Goal: Task Accomplishment & Management: Use online tool/utility

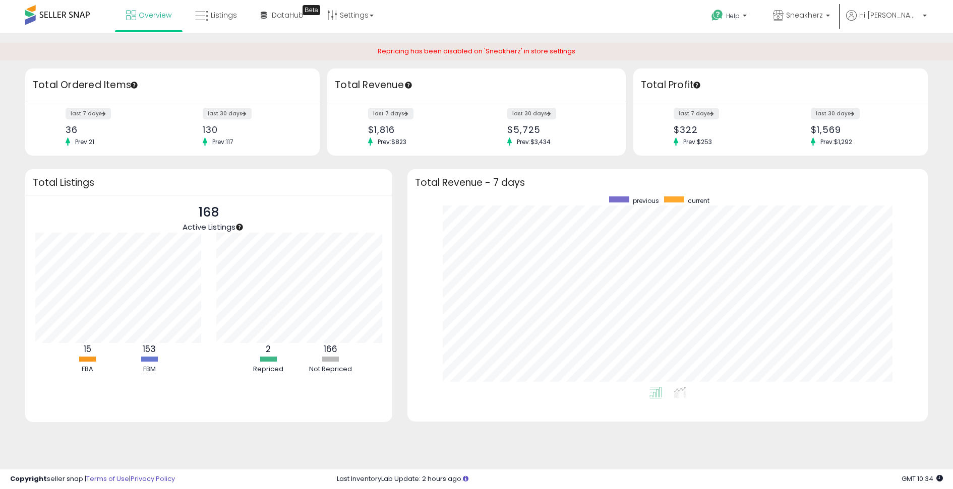
scroll to position [191, 499]
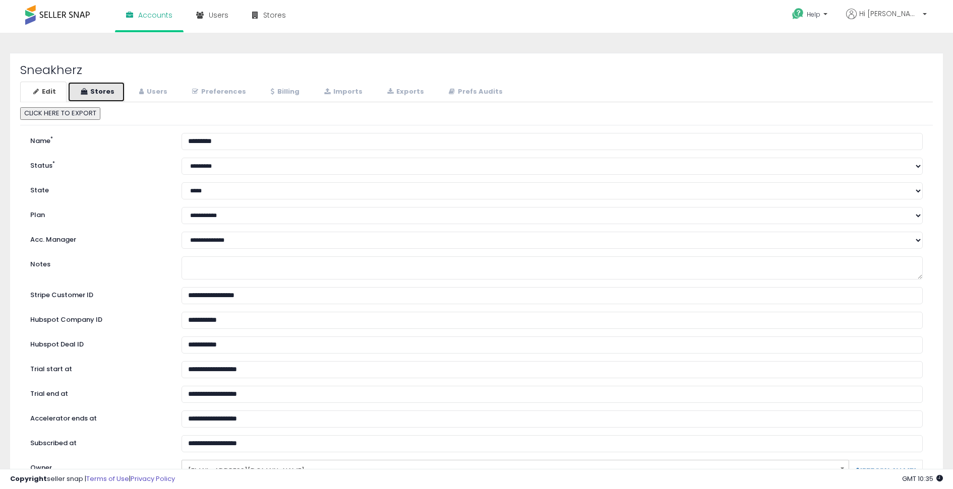
click at [98, 91] on link "Stores" at bounding box center [96, 92] width 57 height 21
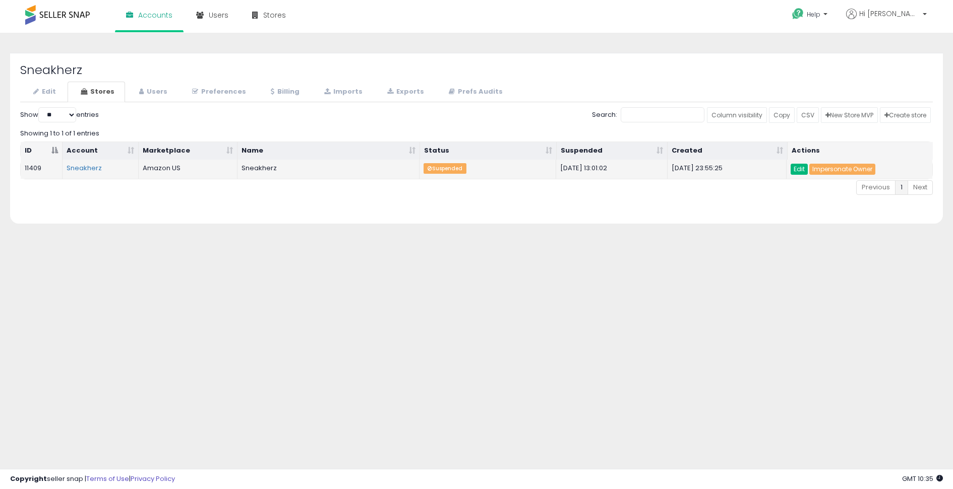
click at [796, 168] on link "Edit" at bounding box center [798, 169] width 17 height 11
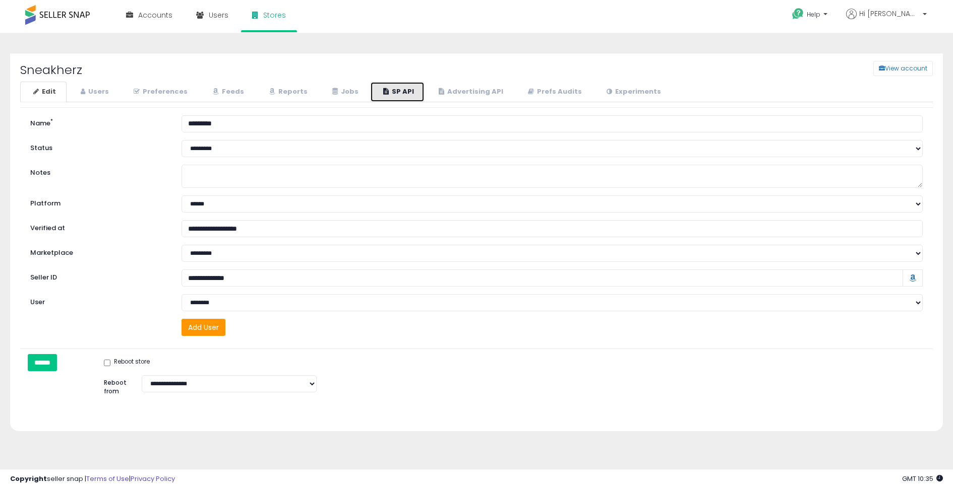
click at [380, 91] on link "SP API" at bounding box center [397, 92] width 54 height 21
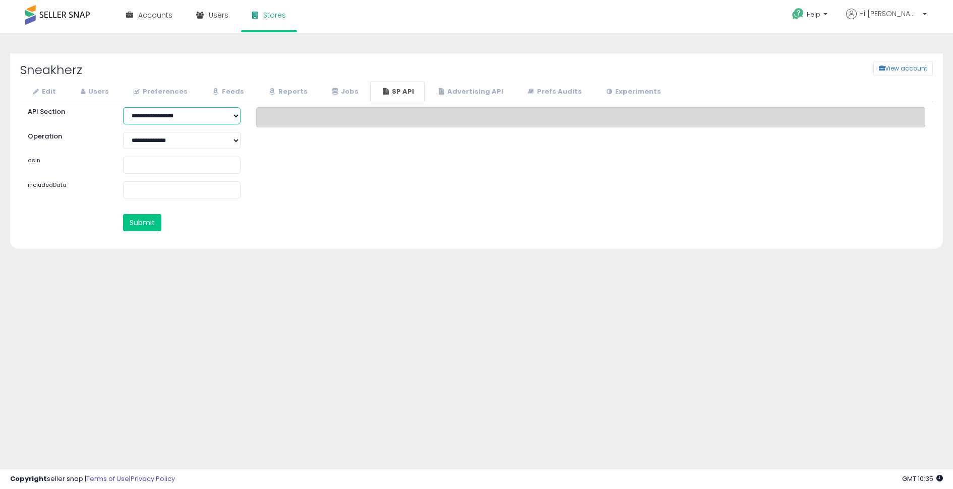
click at [191, 115] on select "**********" at bounding box center [182, 115] width 118 height 17
select select "*******"
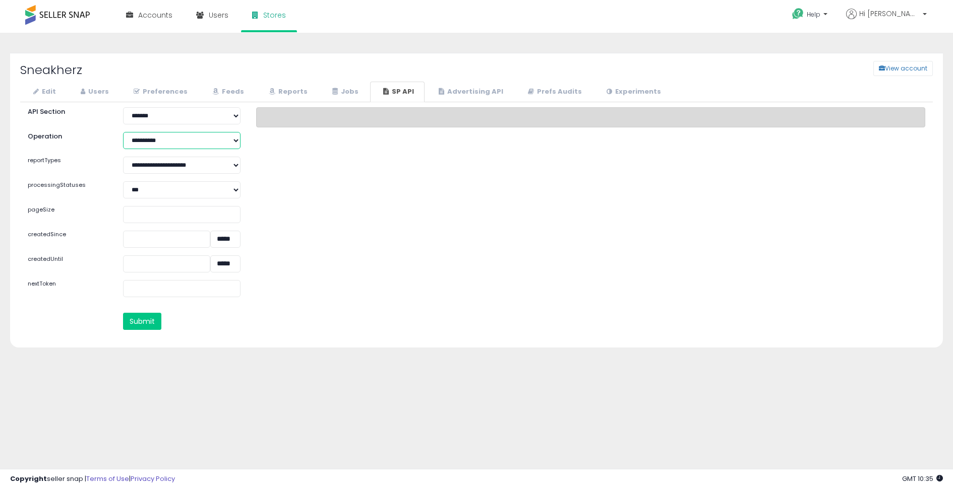
click at [170, 137] on select "**********" at bounding box center [182, 140] width 118 height 17
select select "**********"
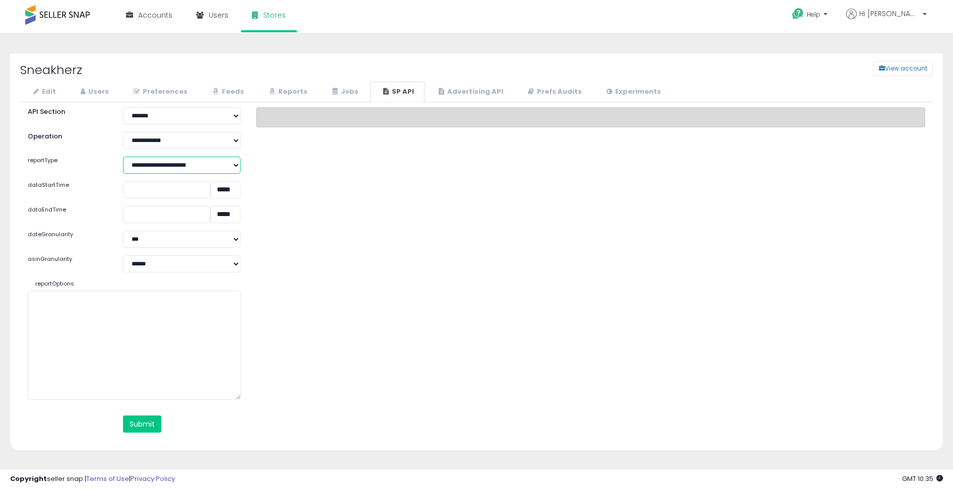
click at [156, 163] on select "**********" at bounding box center [182, 165] width 118 height 17
select select "**********"
click at [149, 424] on button "Submit" at bounding box center [142, 424] width 38 height 17
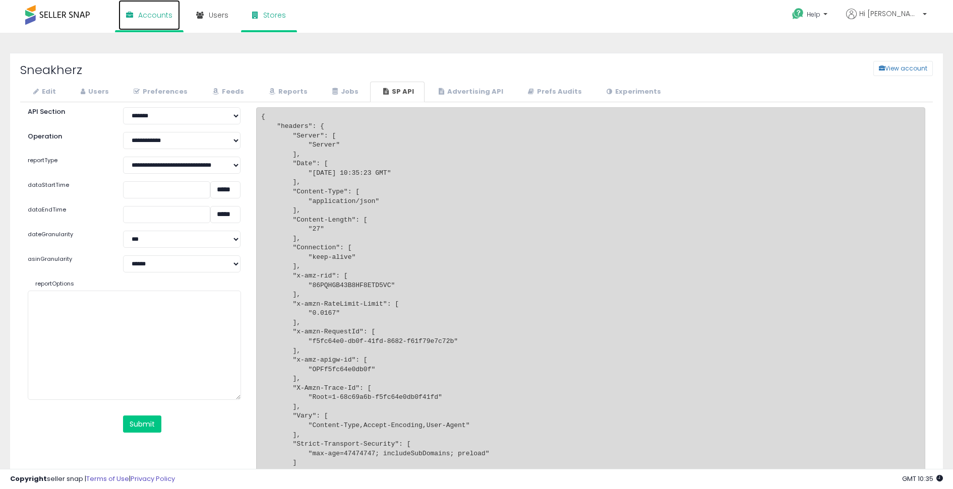
click at [167, 21] on link "Accounts" at bounding box center [148, 15] width 61 height 30
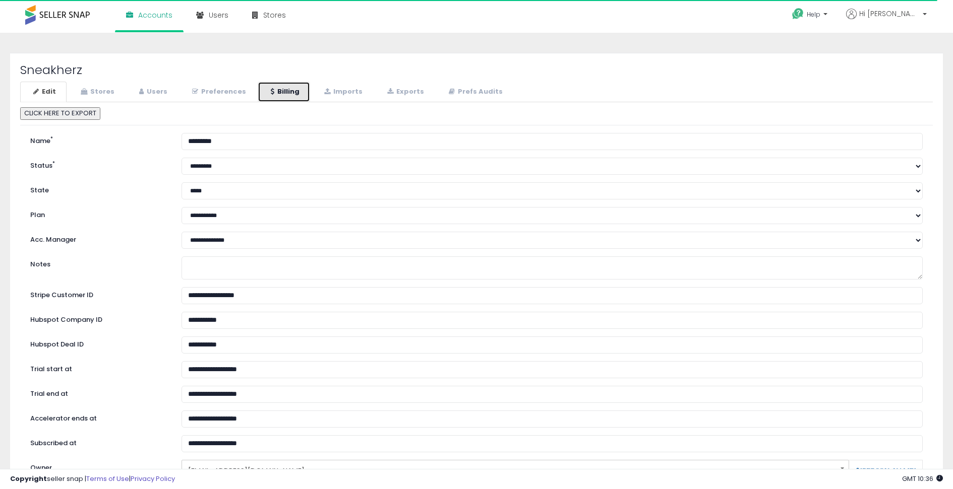
click at [263, 90] on link "Billing" at bounding box center [284, 92] width 52 height 21
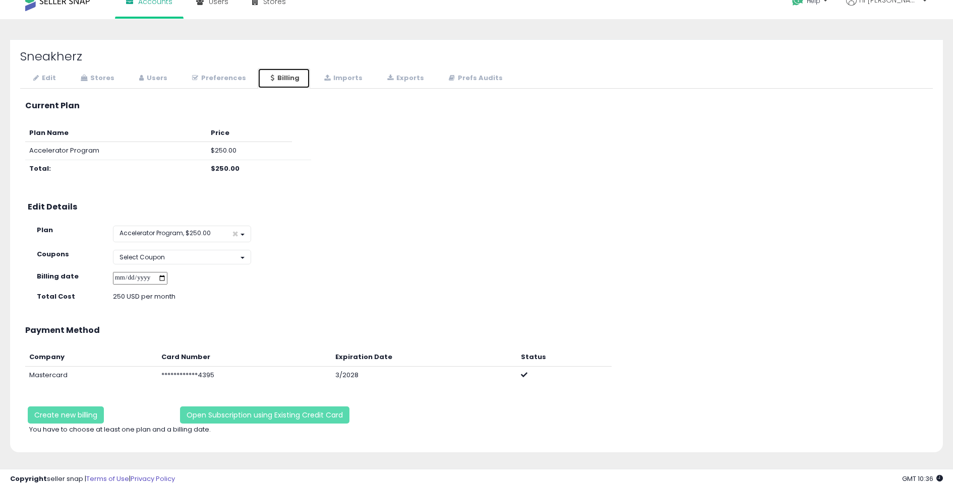
scroll to position [37, 0]
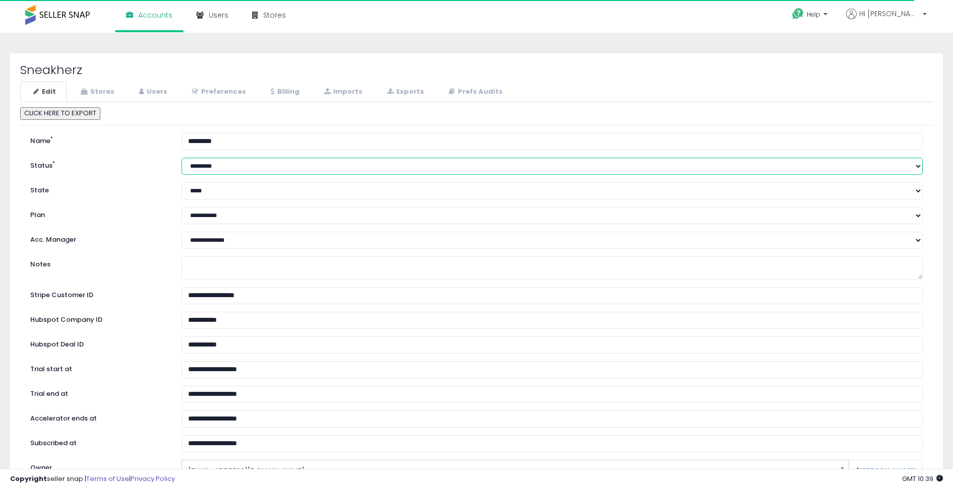
click at [215, 168] on select "****** ******** *********" at bounding box center [551, 166] width 741 height 17
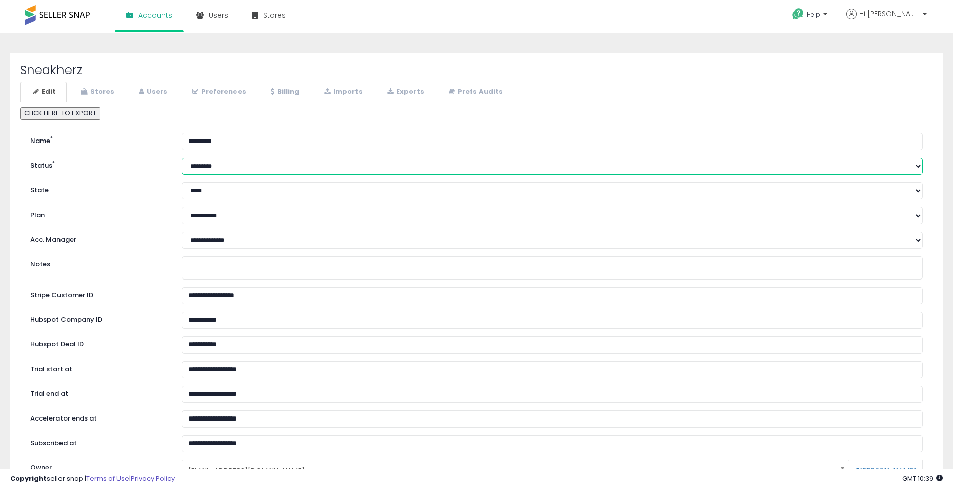
select select "******"
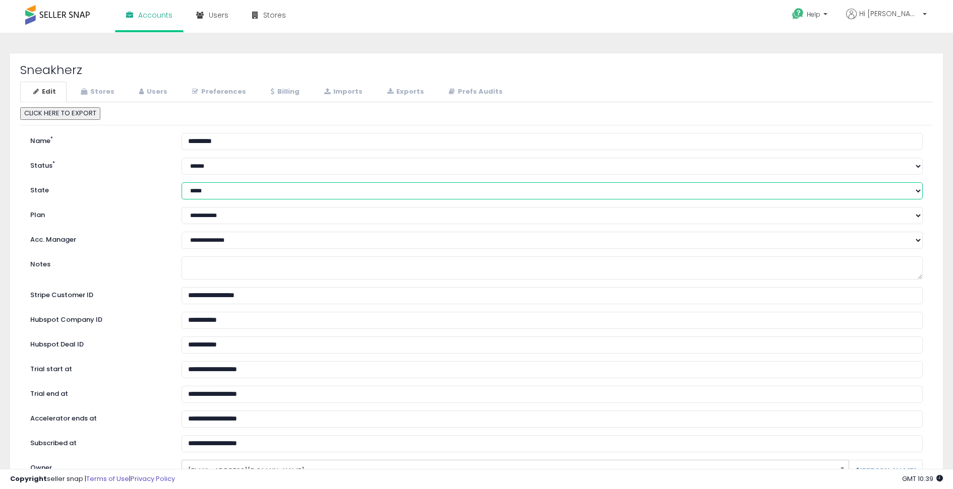
click at [217, 191] on select "**********" at bounding box center [551, 190] width 741 height 17
select select "*****"
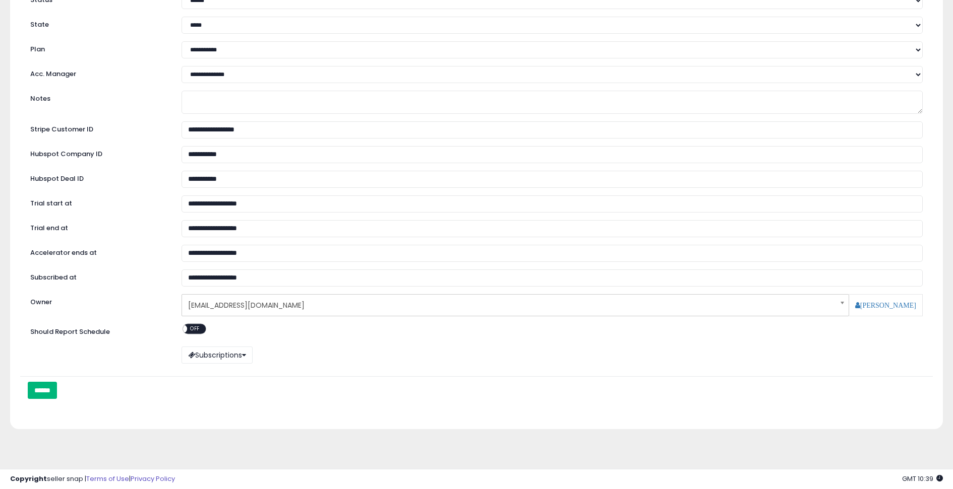
click at [52, 388] on input "******" at bounding box center [42, 390] width 29 height 17
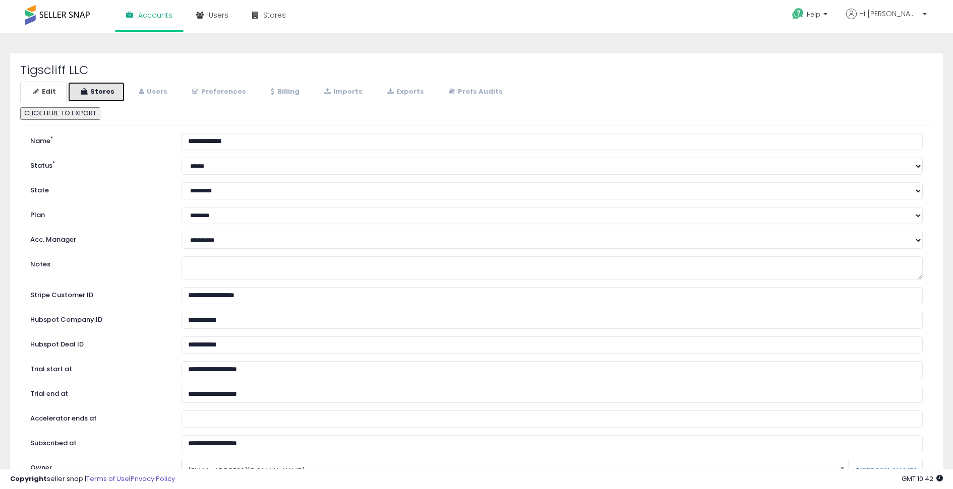
click at [103, 93] on link "Stores" at bounding box center [96, 92] width 57 height 21
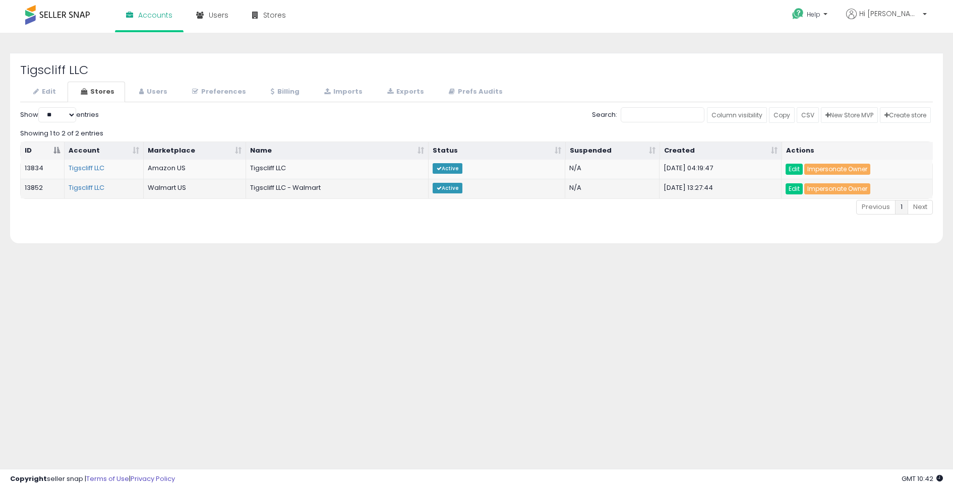
click at [38, 185] on td "13852" at bounding box center [43, 189] width 44 height 20
copy td "13852"
click at [828, 186] on link "Impersonate Owner" at bounding box center [837, 188] width 66 height 11
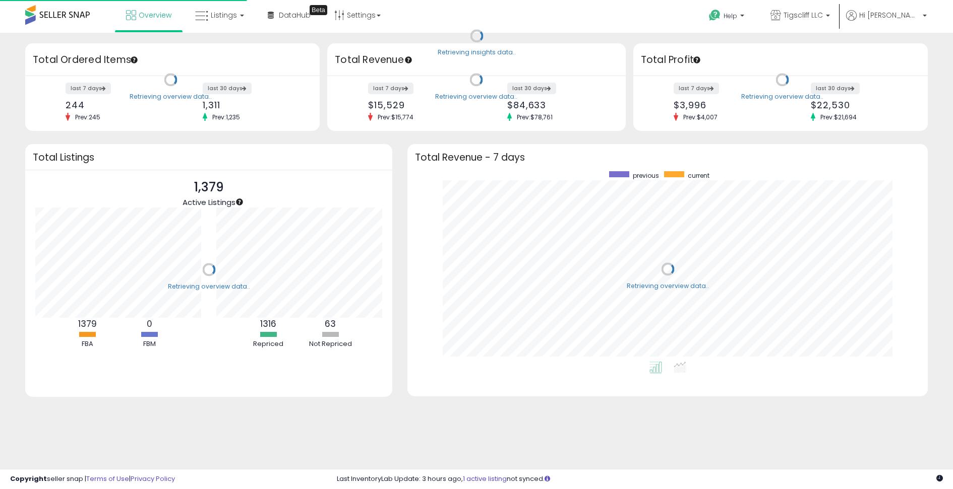
scroll to position [191, 499]
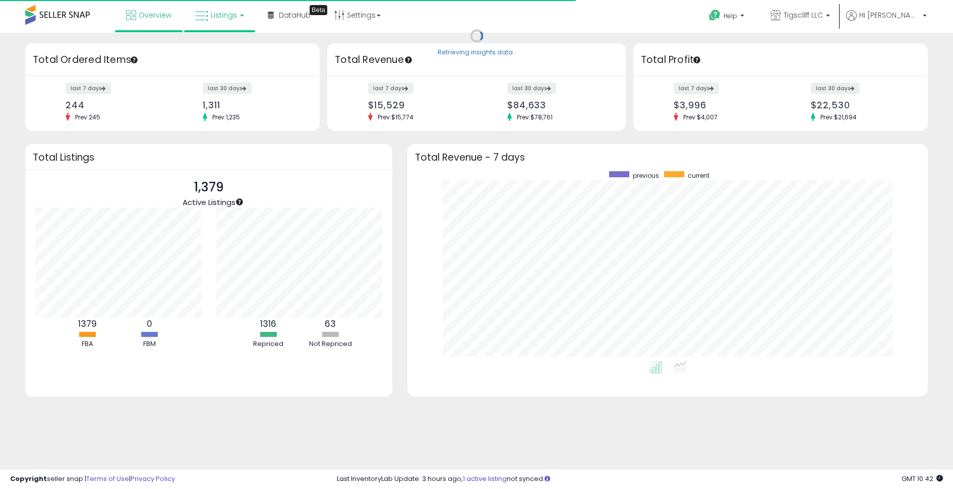
click at [220, 21] on link "Listings" at bounding box center [219, 15] width 64 height 30
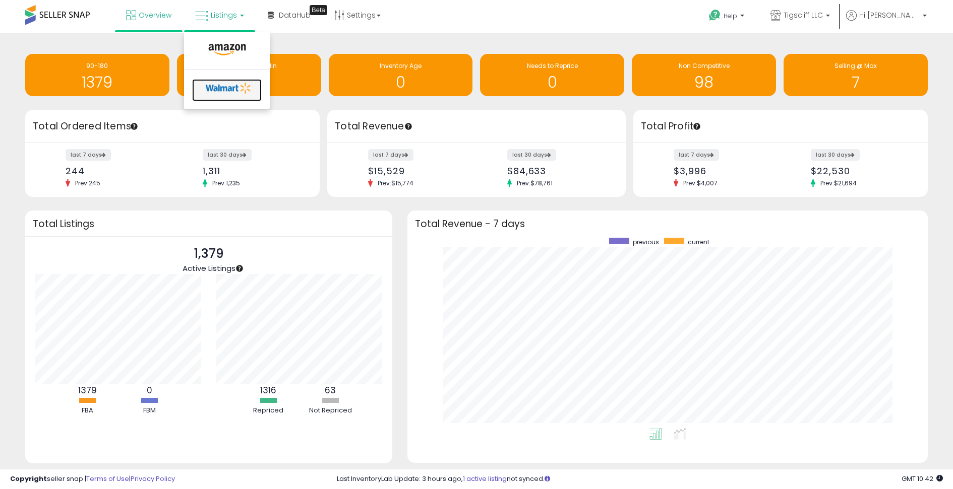
click at [220, 87] on icon at bounding box center [228, 88] width 53 height 15
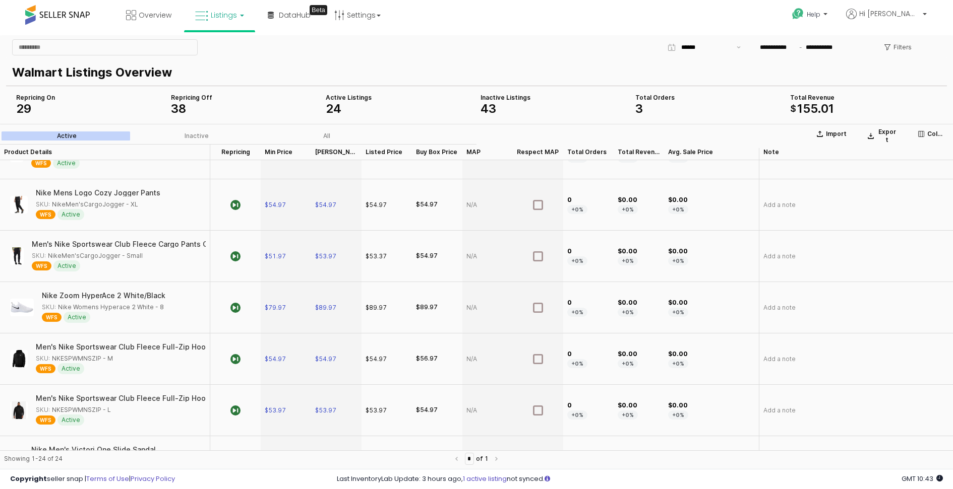
scroll to position [937, 0]
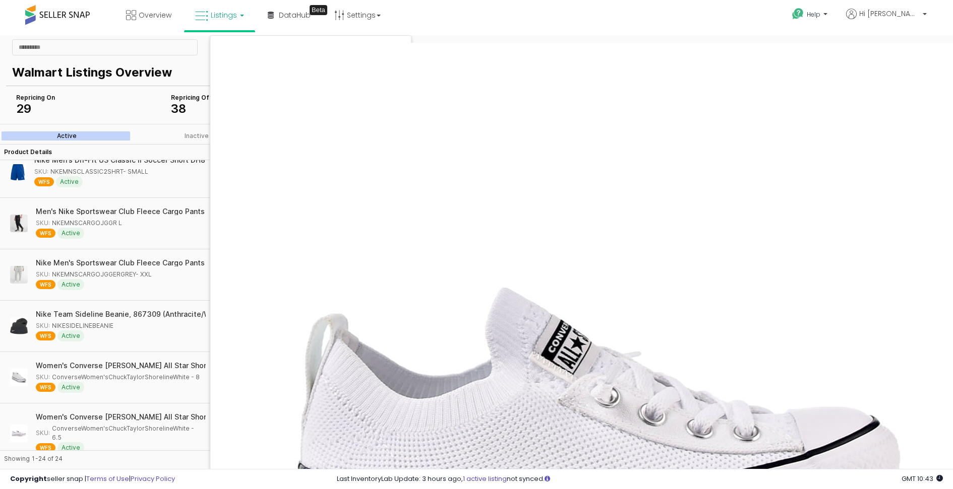
click at [197, 424] on div "Women's Converse [PERSON_NAME] All Star Shoreline Knit Shoes Color: White Size:…" at bounding box center [105, 434] width 202 height 52
copy div "ConverseWomen'sChuckTaylorShorelineWhite - 6.5"
click at [181, 65] on p "Walmart Listings Overview" at bounding box center [474, 73] width 924 height 18
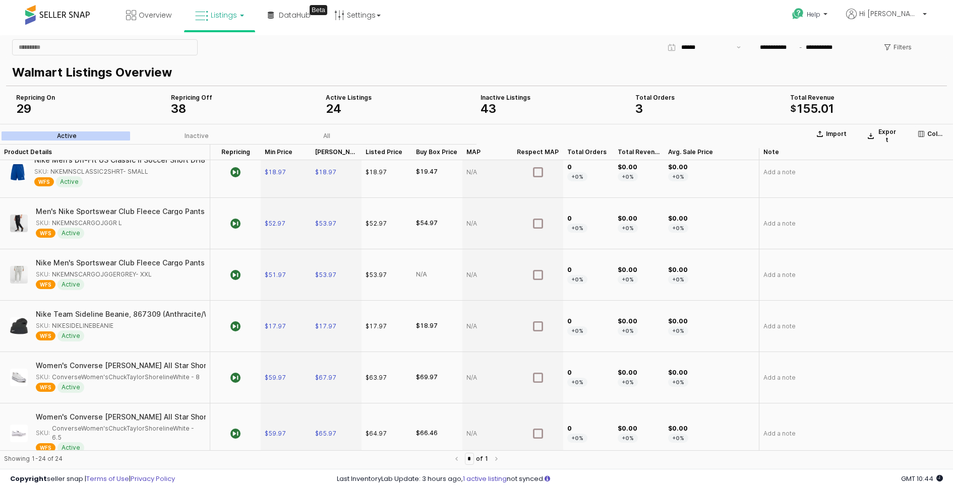
click at [133, 106] on div "29" at bounding box center [89, 109] width 147 height 12
drag, startPoint x: 199, startPoint y: 372, endPoint x: 192, endPoint y: 374, distance: 7.2
click at [192, 374] on div "SKU: ConverseWomen'sChuckTaylorShorelineWhite - 8" at bounding box center [118, 377] width 164 height 9
copy div "ConverseWomen'sChuckTaylorShorelineWhite - 8"
click at [198, 391] on div "Women's Converse [PERSON_NAME] All Star Shoreline Knit Shoes Color: White Size:…" at bounding box center [105, 377] width 202 height 43
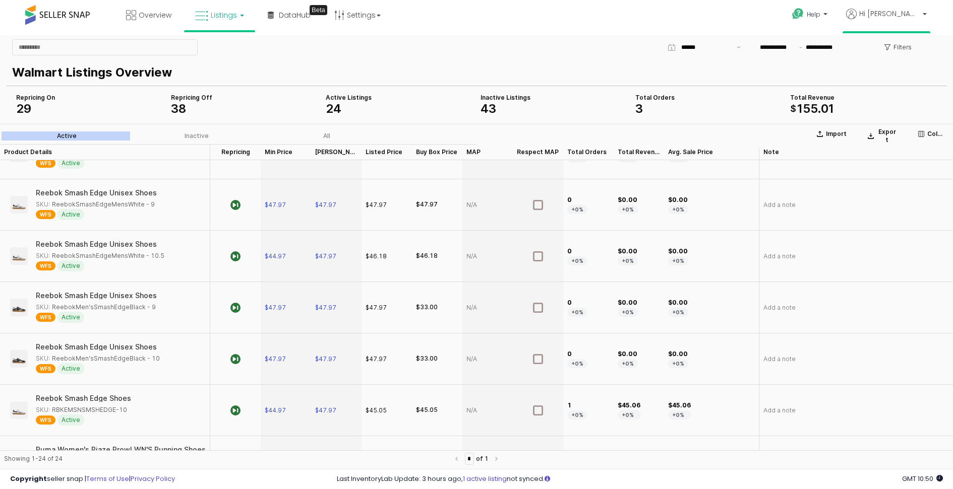
scroll to position [0, 0]
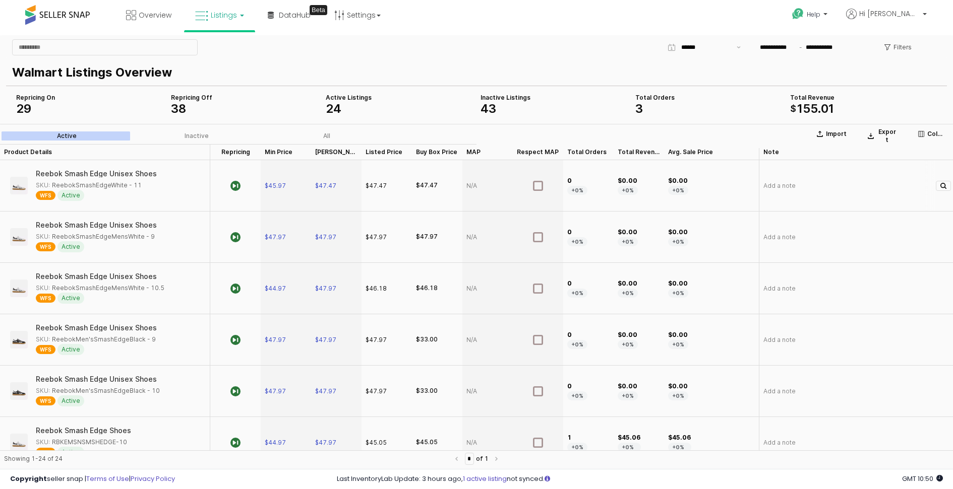
drag, startPoint x: 148, startPoint y: 182, endPoint x: 138, endPoint y: 185, distance: 10.2
click at [138, 185] on div "SKU: ReebokSmashEdgeWhite - 11" at bounding box center [96, 185] width 121 height 9
click at [134, 184] on div "SKU: ReebokSmashEdgeWhite - 11" at bounding box center [89, 185] width 106 height 9
drag, startPoint x: 147, startPoint y: 185, endPoint x: 137, endPoint y: 187, distance: 10.4
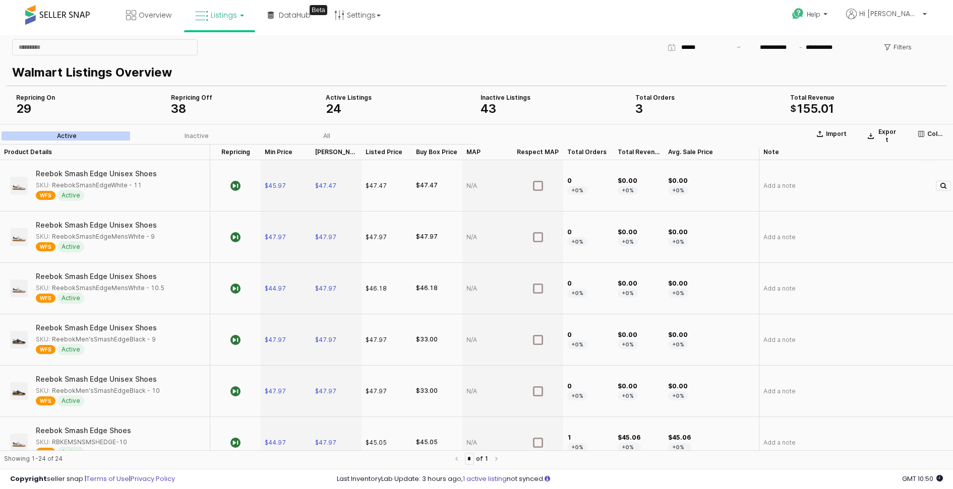
click at [137, 187] on div "SKU: ReebokSmashEdgeWhite - 11" at bounding box center [96, 185] width 121 height 9
copy div "ReebokSmashEdgeWhite - 11"
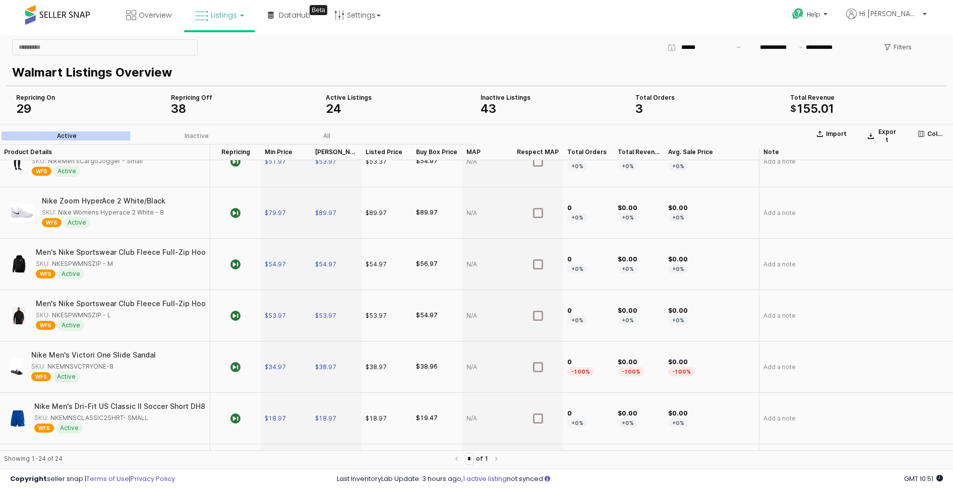
scroll to position [937, 0]
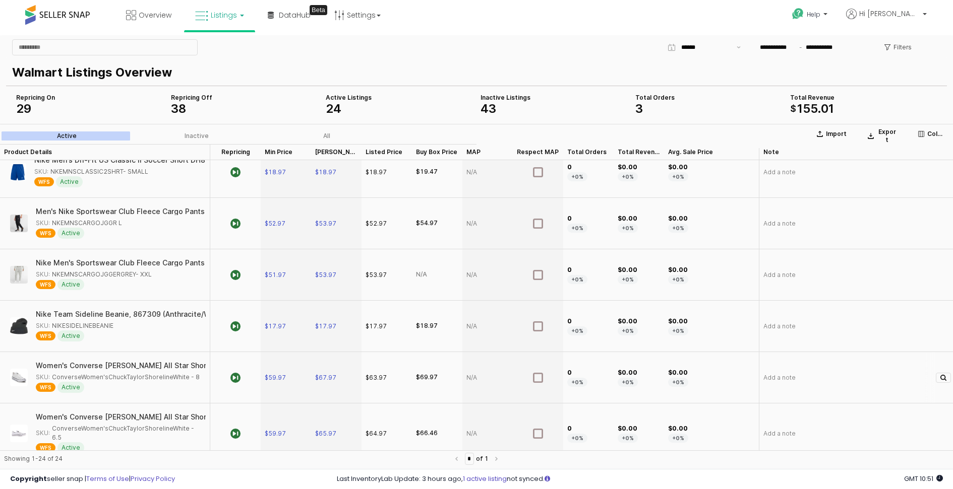
click at [191, 374] on div "SKU: ConverseWomen'sChuckTaylorShorelineWhite - 8" at bounding box center [118, 377] width 164 height 9
copy div "ConverseWomen'sChuckTaylorShorelineWhite - 8"
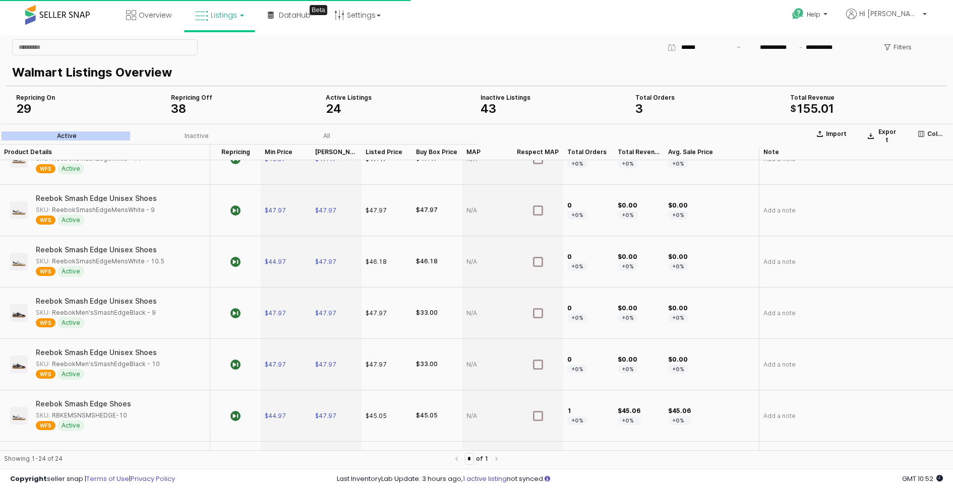
scroll to position [0, 0]
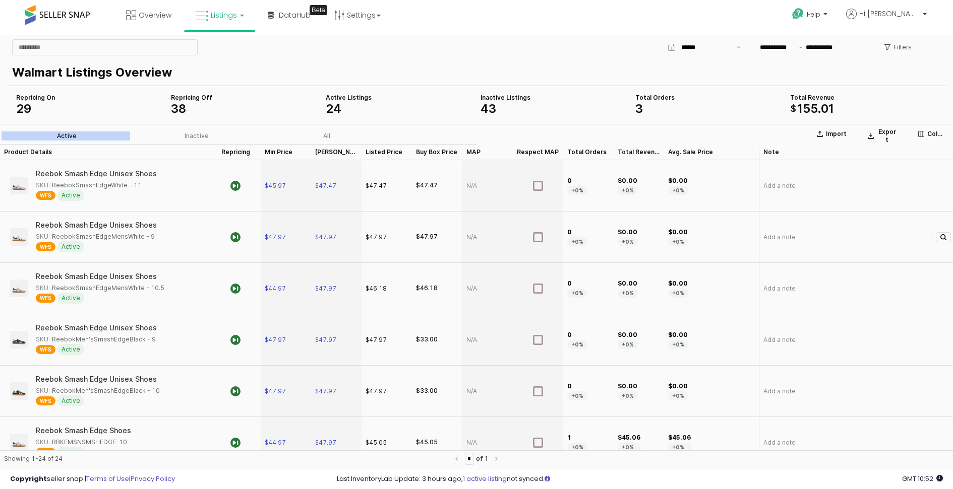
drag, startPoint x: 156, startPoint y: 236, endPoint x: 148, endPoint y: 239, distance: 8.0
click at [148, 239] on div "Reebok Smash Edge Unisex Shoes SKU: ReebokSmashEdgeMensWhite - 9 WFS Active" at bounding box center [83, 237] width 159 height 43
copy div "ReebokSmashEdgeMensWhite - 9"
click at [157, 290] on div "Reebok Smash Edge Unisex Shoes SKU: ReebokSmashEdgeMensWhite - 10.5 WFS Active" at bounding box center [87, 288] width 166 height 43
copy div "ReebokSmashEdgeMensWhite - 10.5"
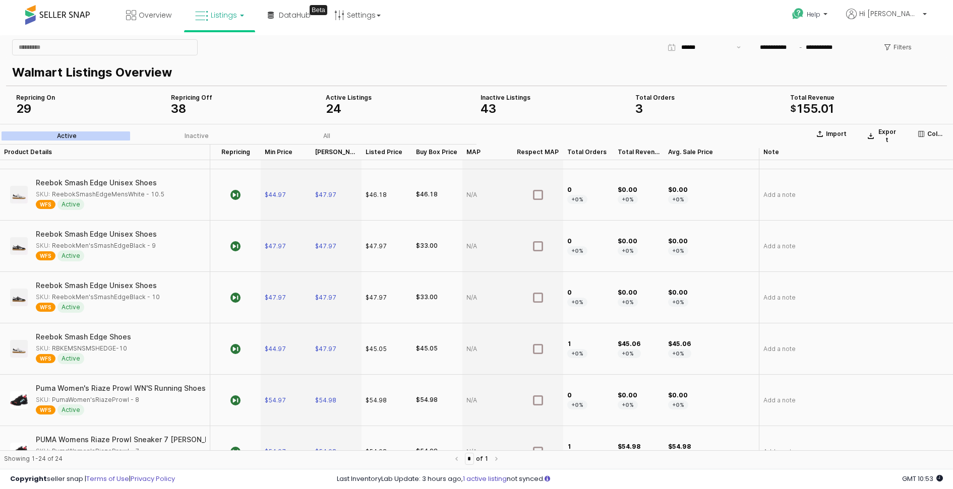
scroll to position [97, 0]
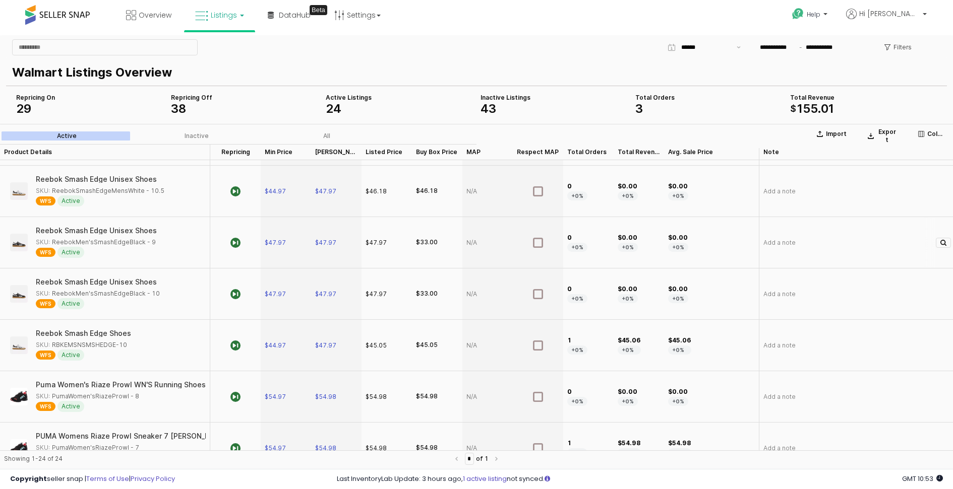
click at [153, 239] on div "Reebok Smash Edge Unisex Shoes SKU: ReebokMen'sSmashEdgeBlack - 9 WFS Active" at bounding box center [83, 242] width 159 height 43
click at [146, 241] on div "SKU: ReebokMen'sSmashEdgeBlack - 9" at bounding box center [96, 242] width 120 height 9
copy div "ReebokMen'sSmashEdgeBlack - 9"
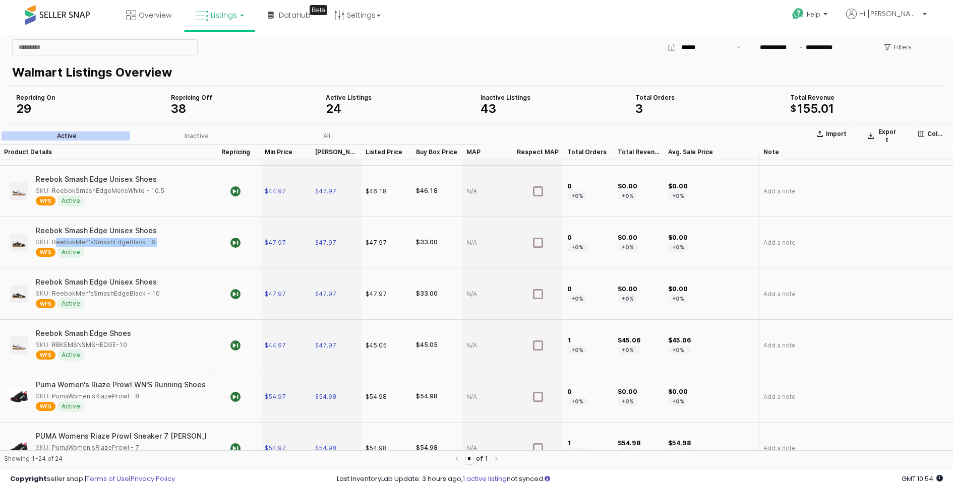
click at [135, 294] on div "SKU: ReebokMen'sSmashEdgeBlack - 10" at bounding box center [98, 293] width 124 height 9
copy div "ReebokMen'sSmashEdgeBlack - 10"
click at [119, 341] on div "SKU: RBKEMSNSMSHEDGE-10" at bounding box center [81, 345] width 91 height 9
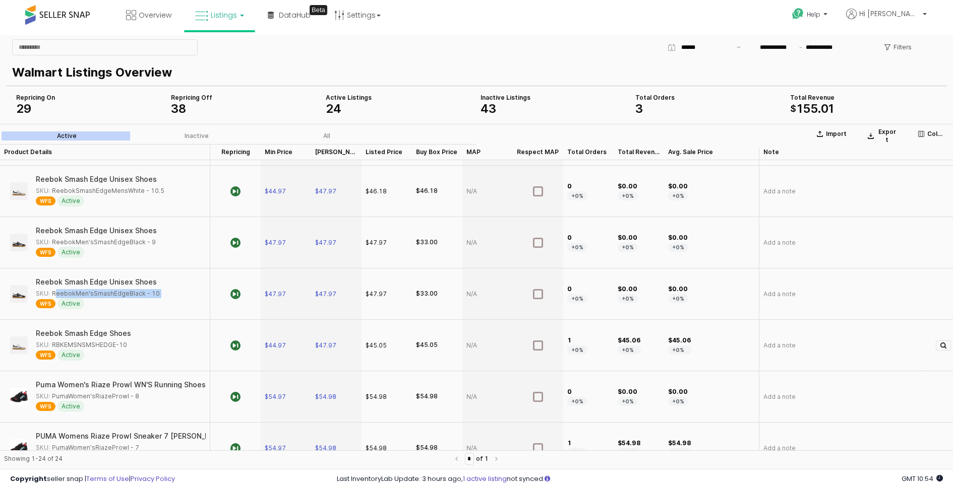
click at [119, 341] on div "SKU: RBKEMSNSMSHEDGE-10" at bounding box center [81, 345] width 91 height 9
copy div "RBKEMSNSMSHEDGE-10"
click at [111, 393] on div "SKU: PumaWomen'sRiazeProwl - 8" at bounding box center [87, 396] width 103 height 9
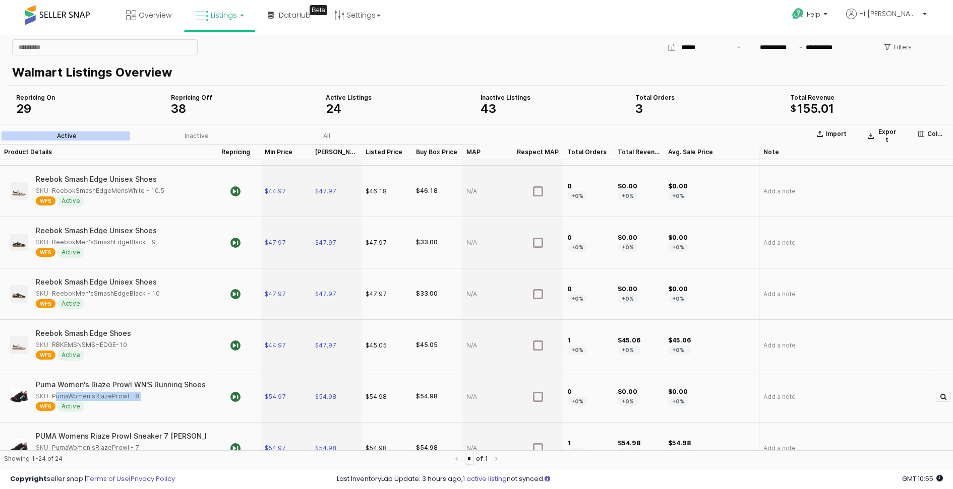
click at [111, 393] on div "SKU: PumaWomen'sRiazeProwl - 8" at bounding box center [87, 396] width 103 height 9
copy div "PumaWomen'sRiazeProwl - 8"
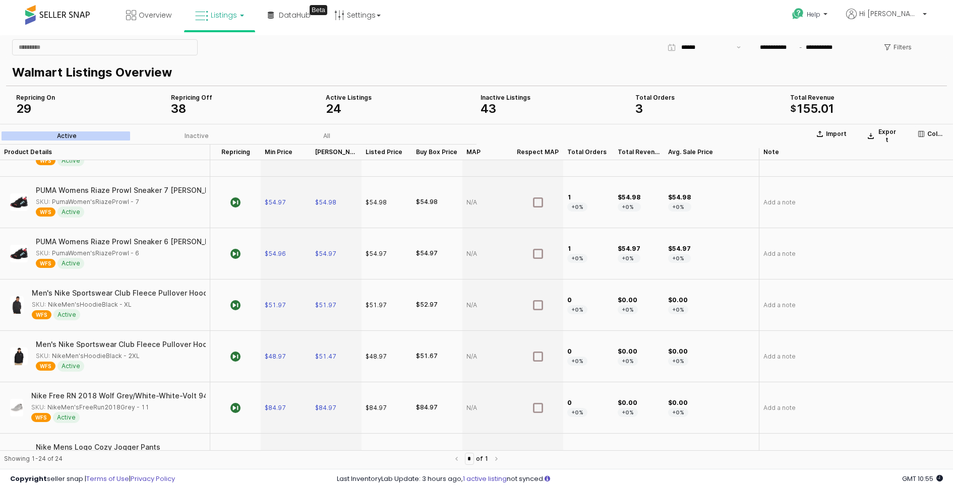
scroll to position [317, 0]
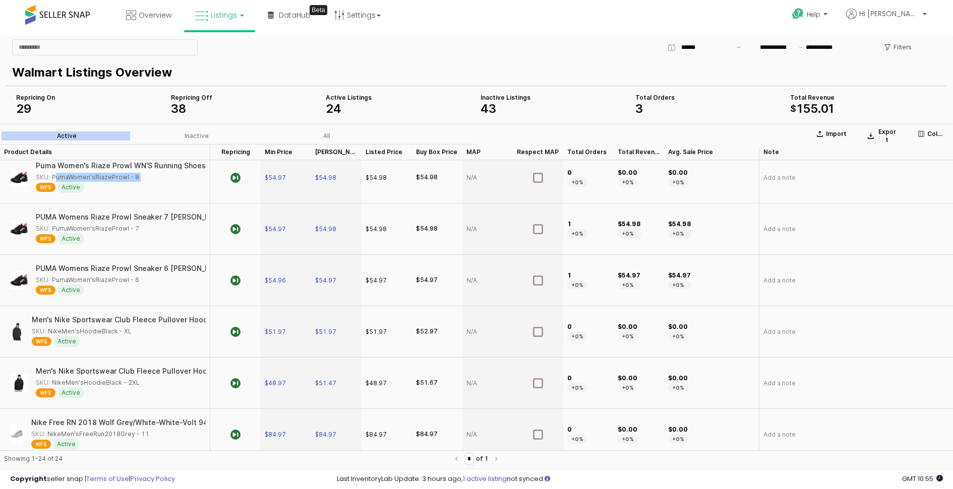
click at [118, 225] on div "SKU: PumaWomen'sRiazeProwl - 7" at bounding box center [87, 228] width 103 height 9
click at [105, 280] on div "SKU: PumaWomen'sRiazeProwl - 6" at bounding box center [87, 280] width 103 height 9
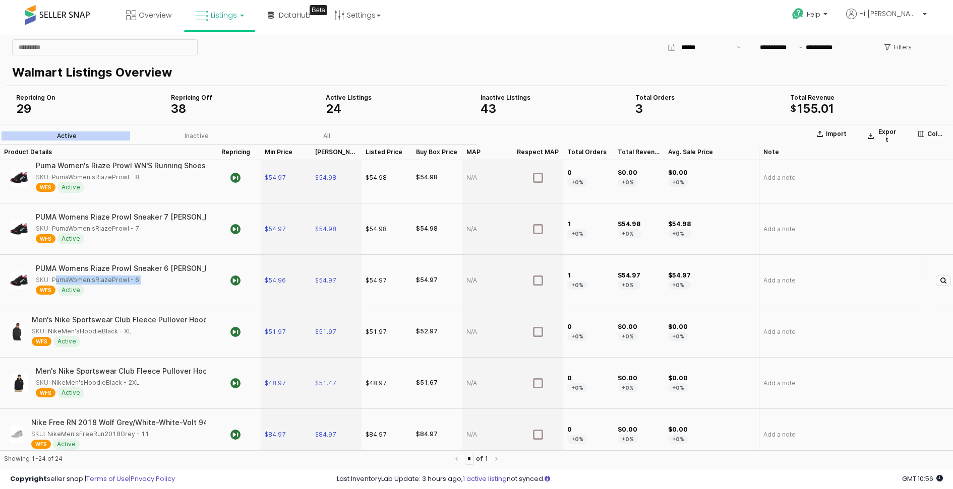
click at [105, 280] on div "SKU: PumaWomen'sRiazeProwl - 6" at bounding box center [87, 280] width 103 height 9
click at [111, 330] on div "SKU: NikeMen'sHoodieBlack - XL" at bounding box center [82, 331] width 100 height 9
click at [119, 383] on div "SKU: NikeMen'sHoodieBlack - 2XL" at bounding box center [88, 383] width 104 height 9
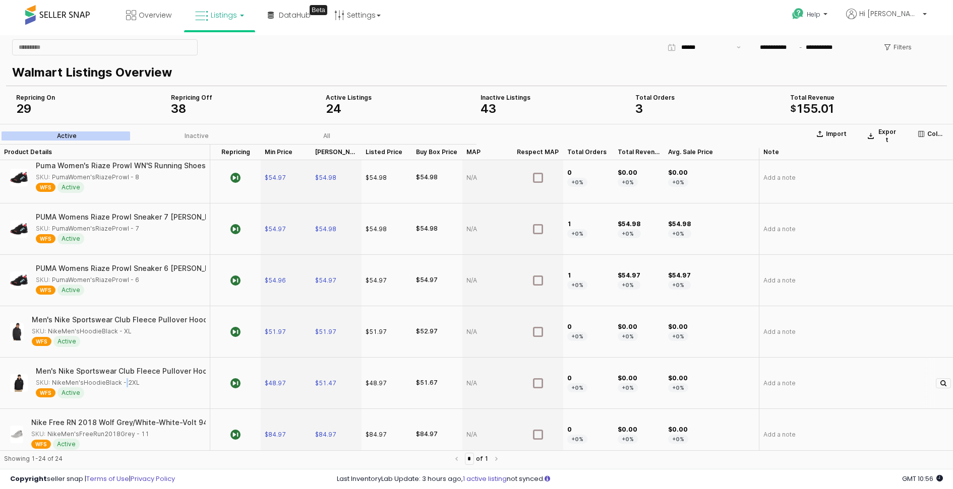
click at [119, 383] on div "SKU: NikeMen'sHoodieBlack - 2XL" at bounding box center [88, 383] width 104 height 9
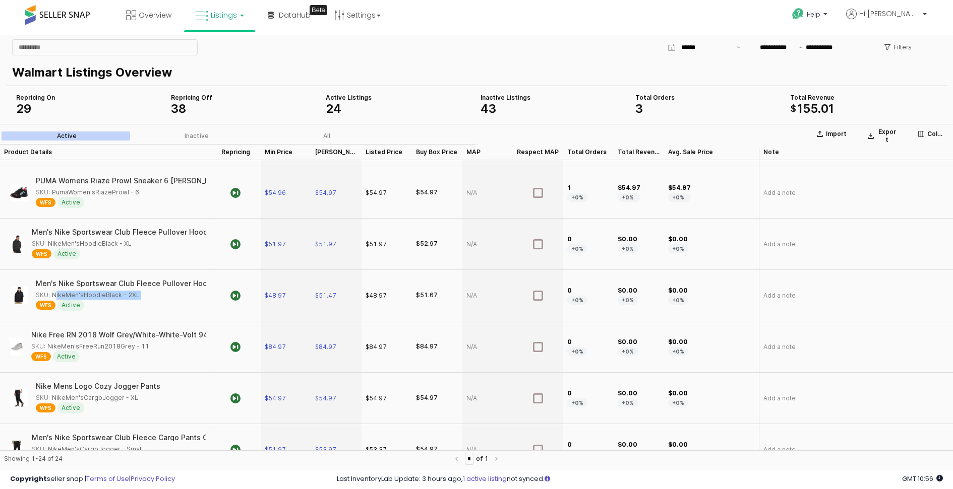
scroll to position [487, 0]
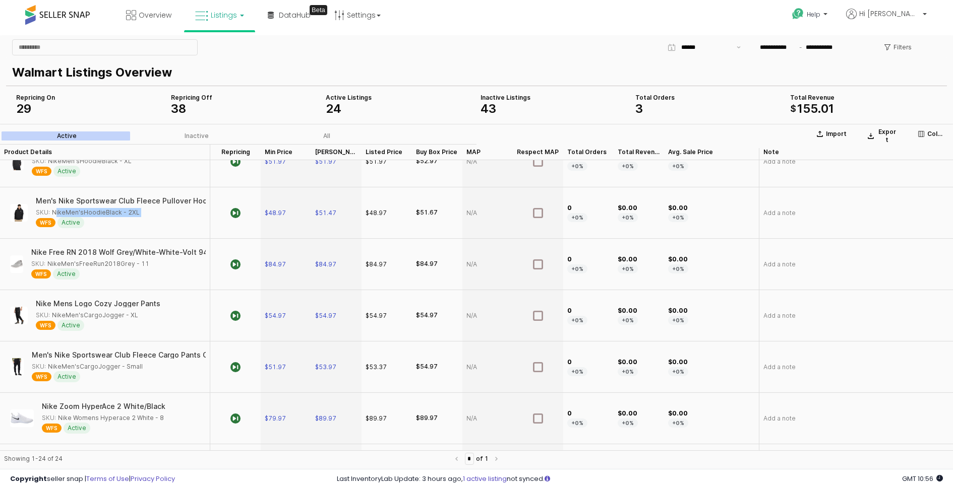
click at [133, 261] on div "SKU: NikeMen'sFreeRun2018Grey - 11" at bounding box center [90, 264] width 118 height 9
click at [87, 311] on div "SKU: NikeMen'sCargoJogger - XL" at bounding box center [87, 315] width 102 height 9
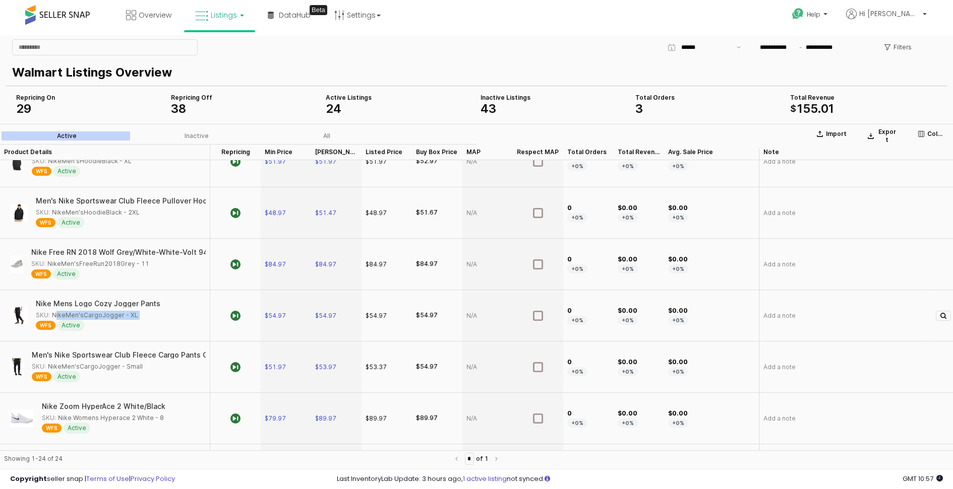
click at [87, 311] on div "SKU: NikeMen'sCargoJogger - XL" at bounding box center [87, 315] width 102 height 9
click at [126, 365] on div "SKU: NikeMen'sCargoJogger - Small" at bounding box center [87, 366] width 111 height 9
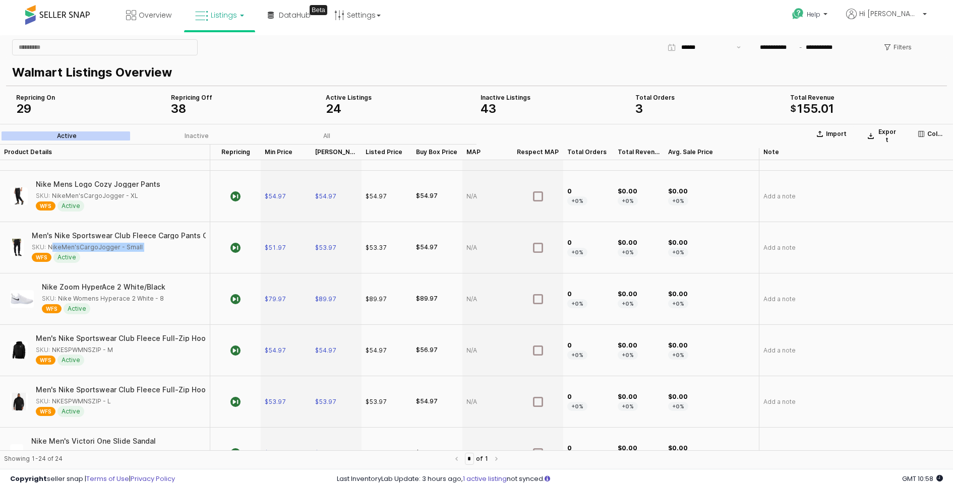
scroll to position [621, 0]
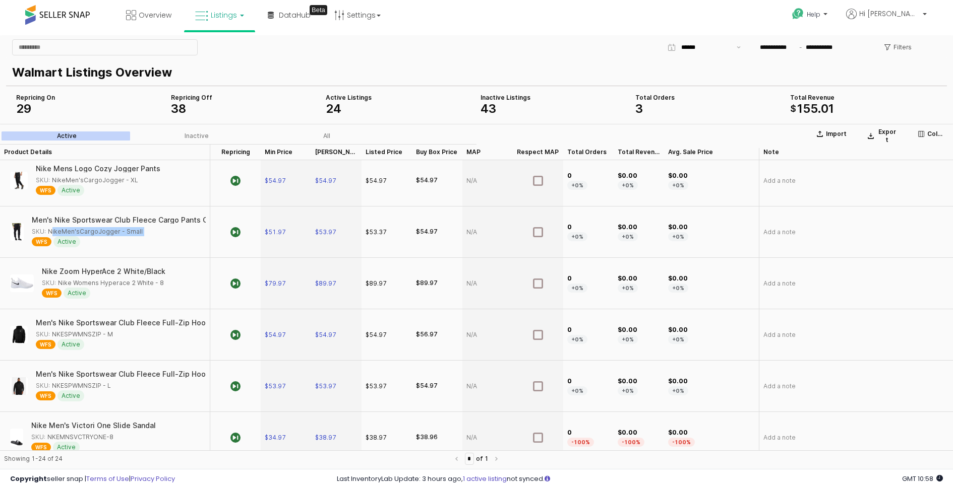
click at [133, 279] on div "SKU: Nike Womens Hyperace 2 White - 8" at bounding box center [103, 283] width 122 height 9
click at [131, 280] on div "SKU: Nike Womens Hyperace 2 White - 8" at bounding box center [103, 283] width 122 height 9
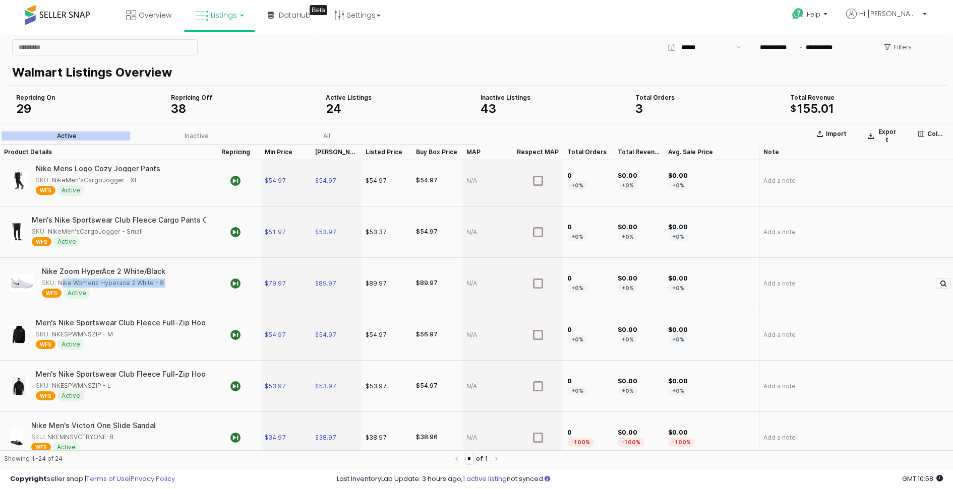
click at [131, 280] on div "SKU: Nike Womens Hyperace 2 White - 8" at bounding box center [103, 283] width 122 height 9
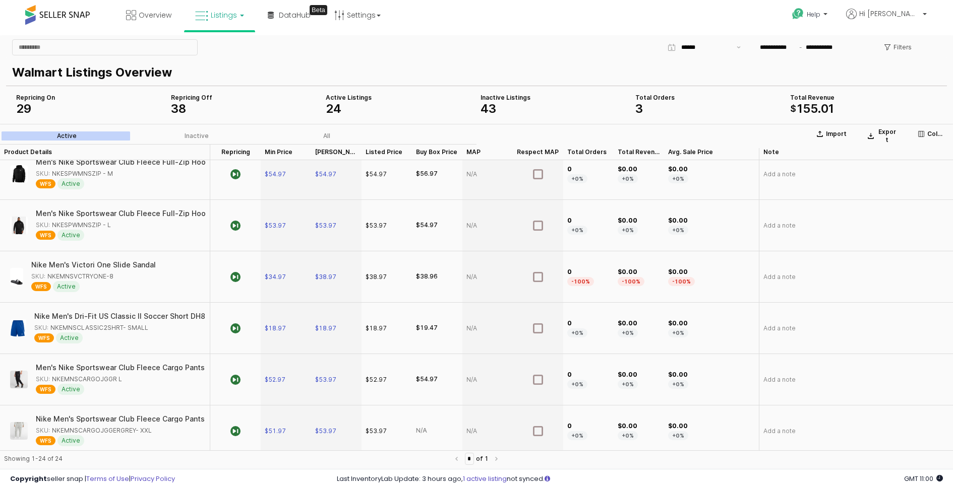
scroll to position [778, 0]
